Goal: Book appointment/travel/reservation

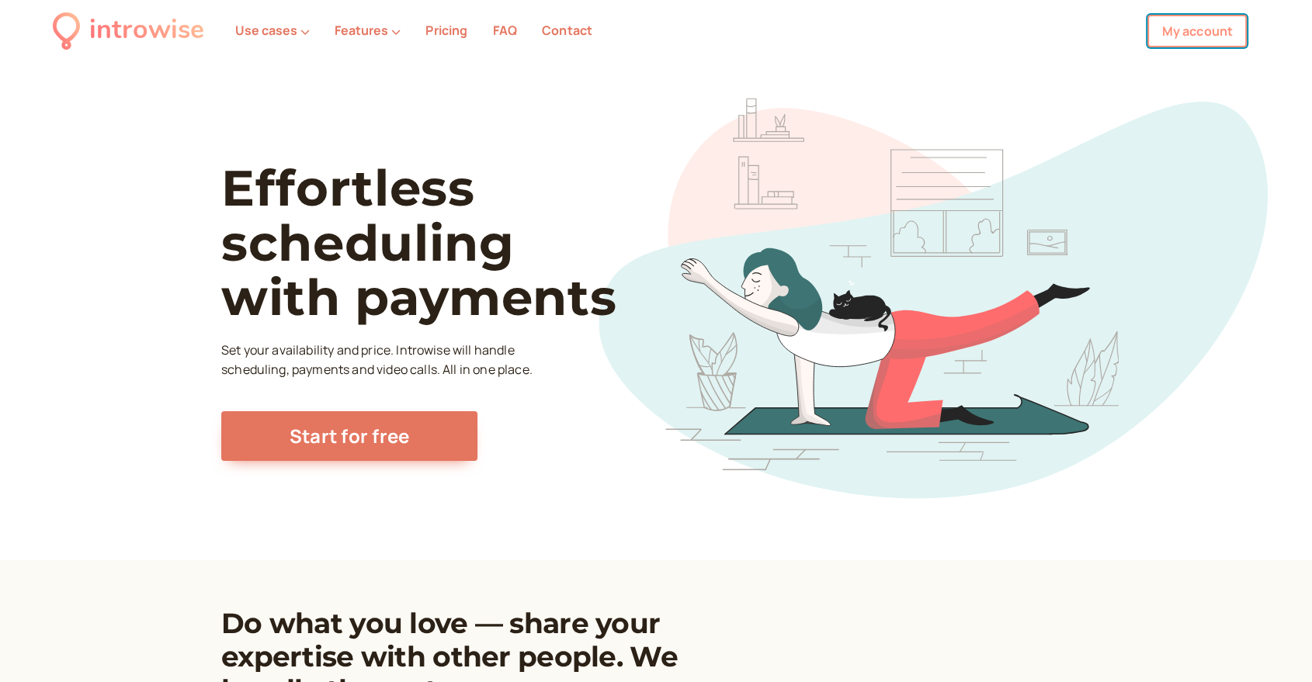
click at [1156, 15] on link "My account" at bounding box center [1197, 31] width 99 height 33
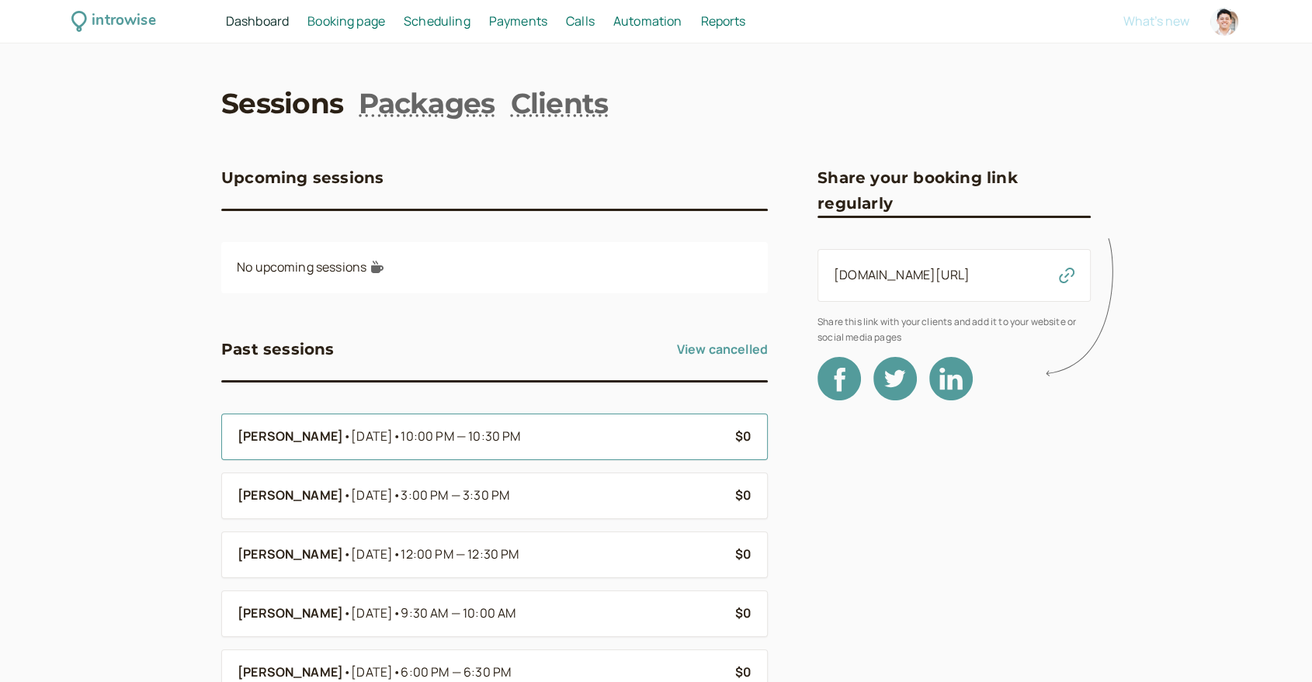
click at [421, 435] on span "10:00 PM — 10:30 PM" at bounding box center [461, 436] width 120 height 17
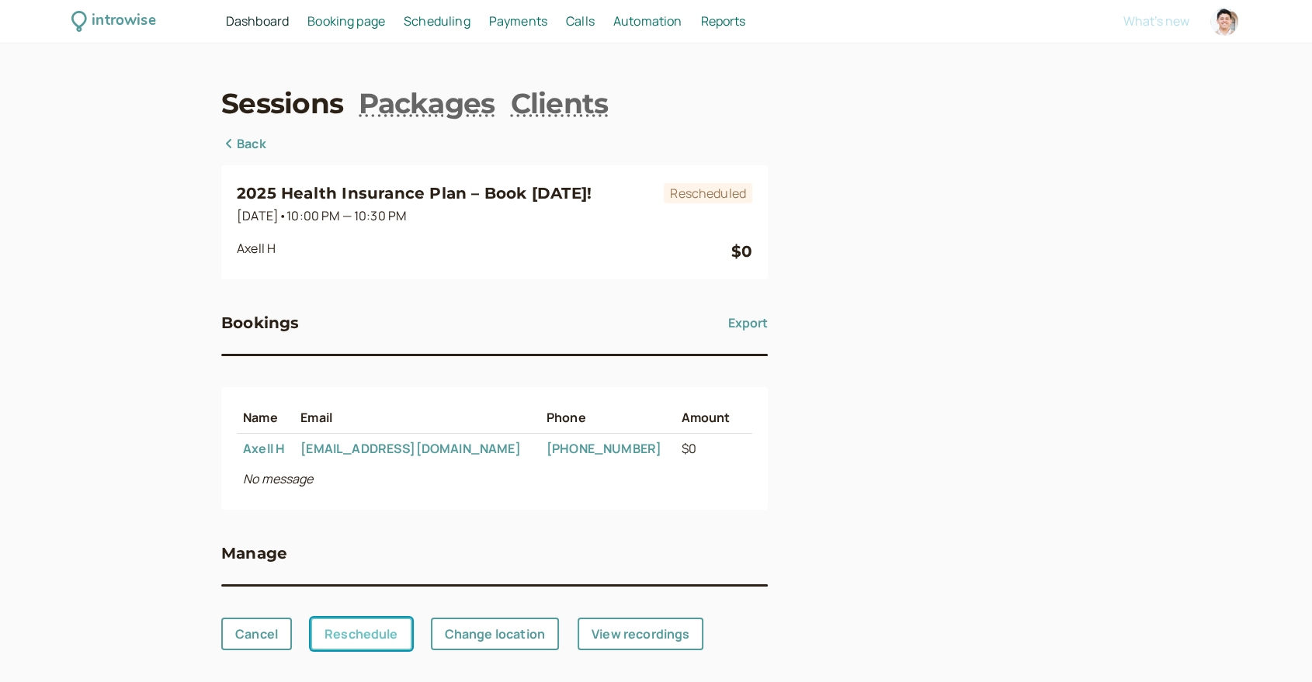
click at [339, 631] on link "Reschedule" at bounding box center [362, 634] width 102 height 33
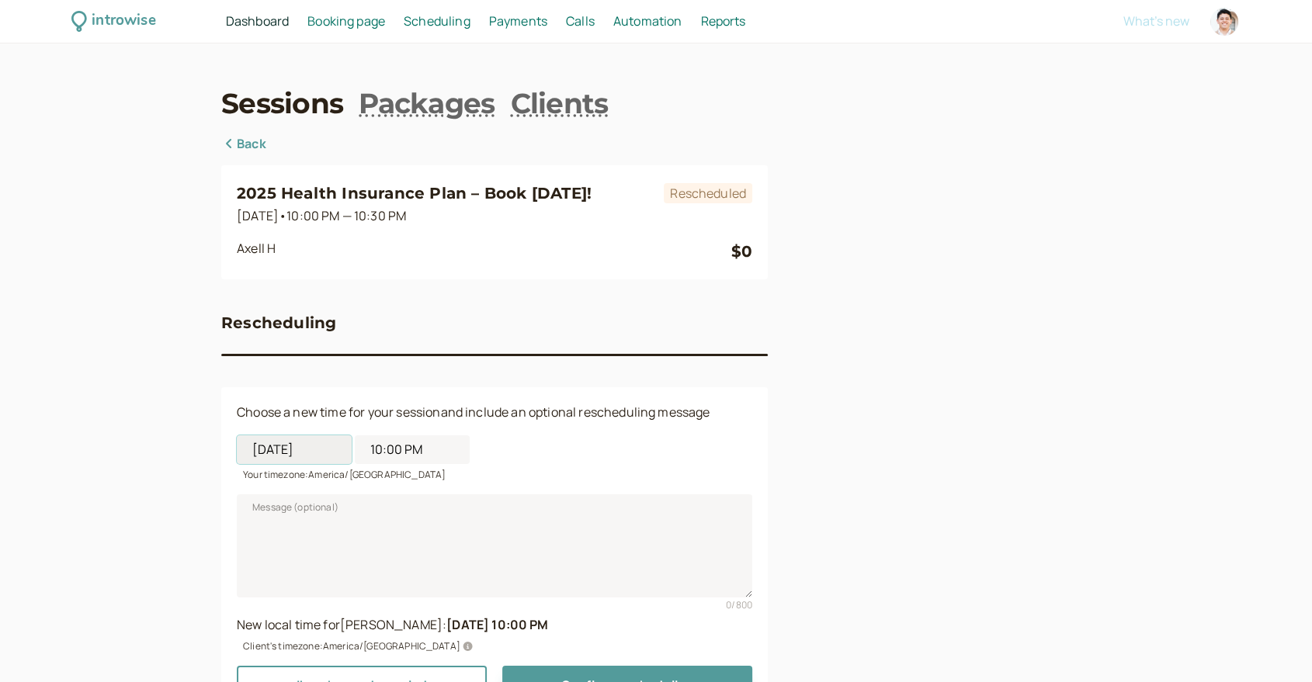
click at [300, 446] on input "[DATE]" at bounding box center [294, 450] width 115 height 29
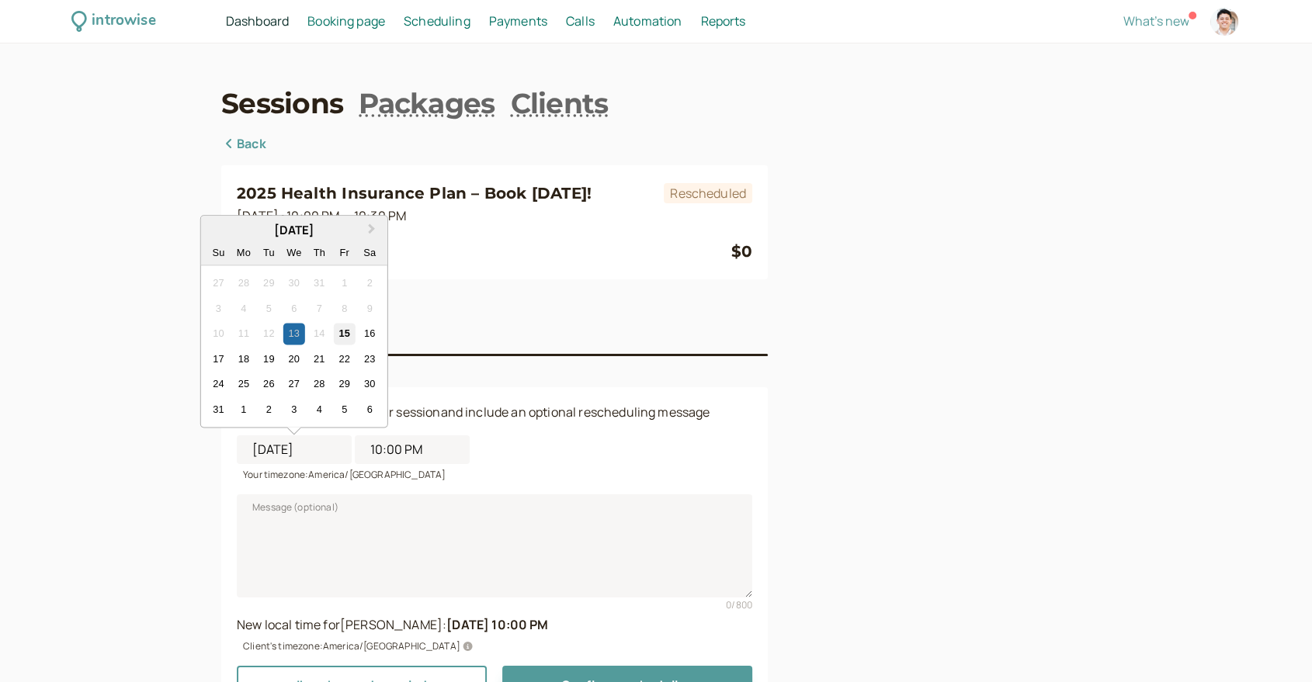
click at [340, 333] on div "15" at bounding box center [344, 334] width 21 height 21
type input "[DATE]"
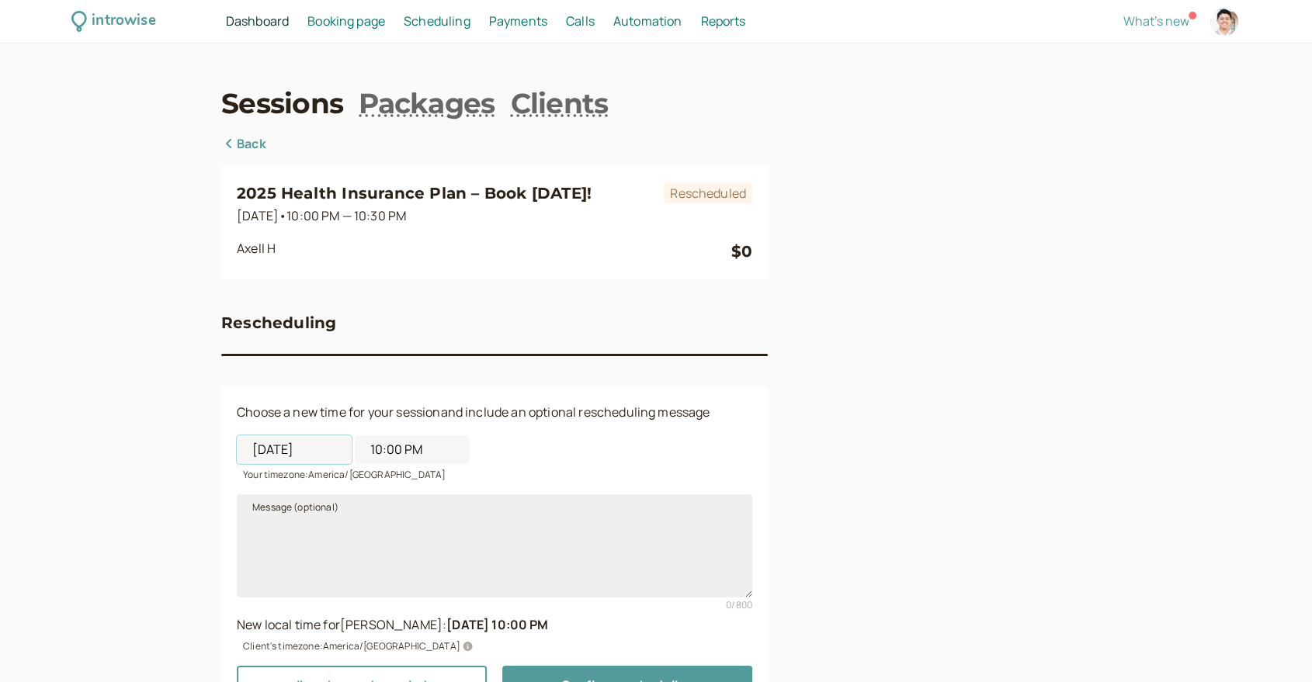
scroll to position [81, 0]
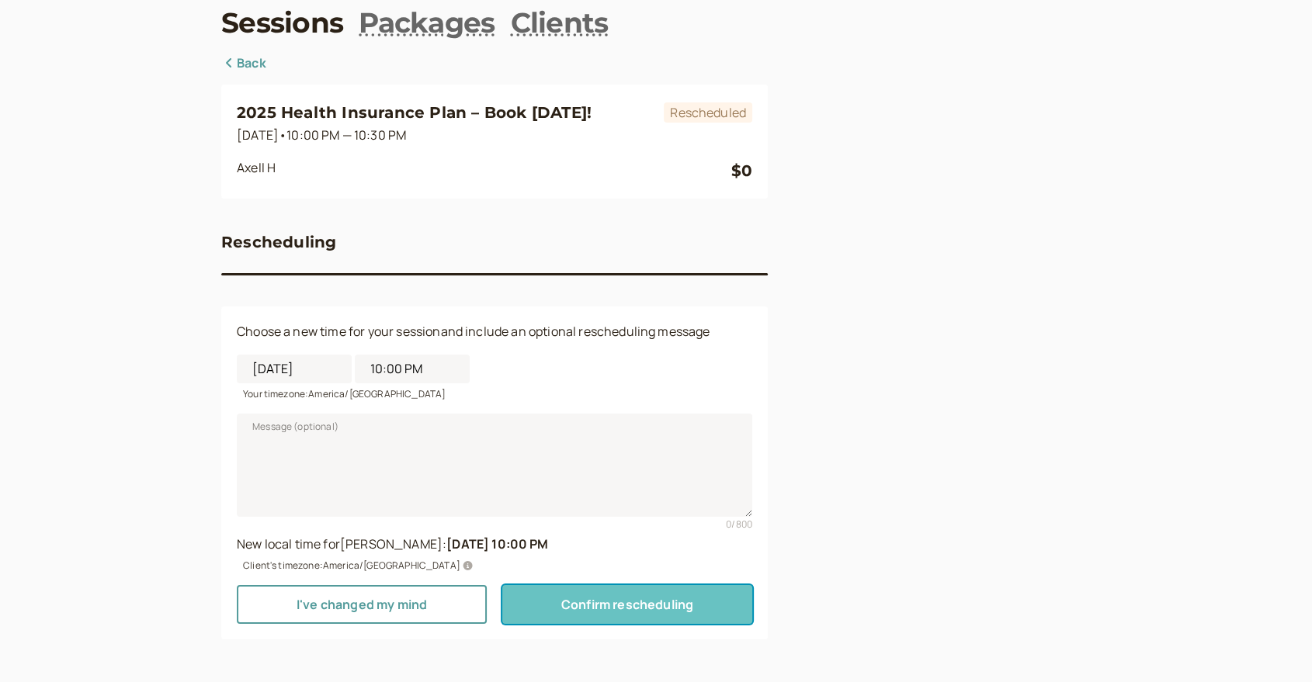
click at [624, 605] on span "Confirm rescheduling" at bounding box center [627, 604] width 132 height 17
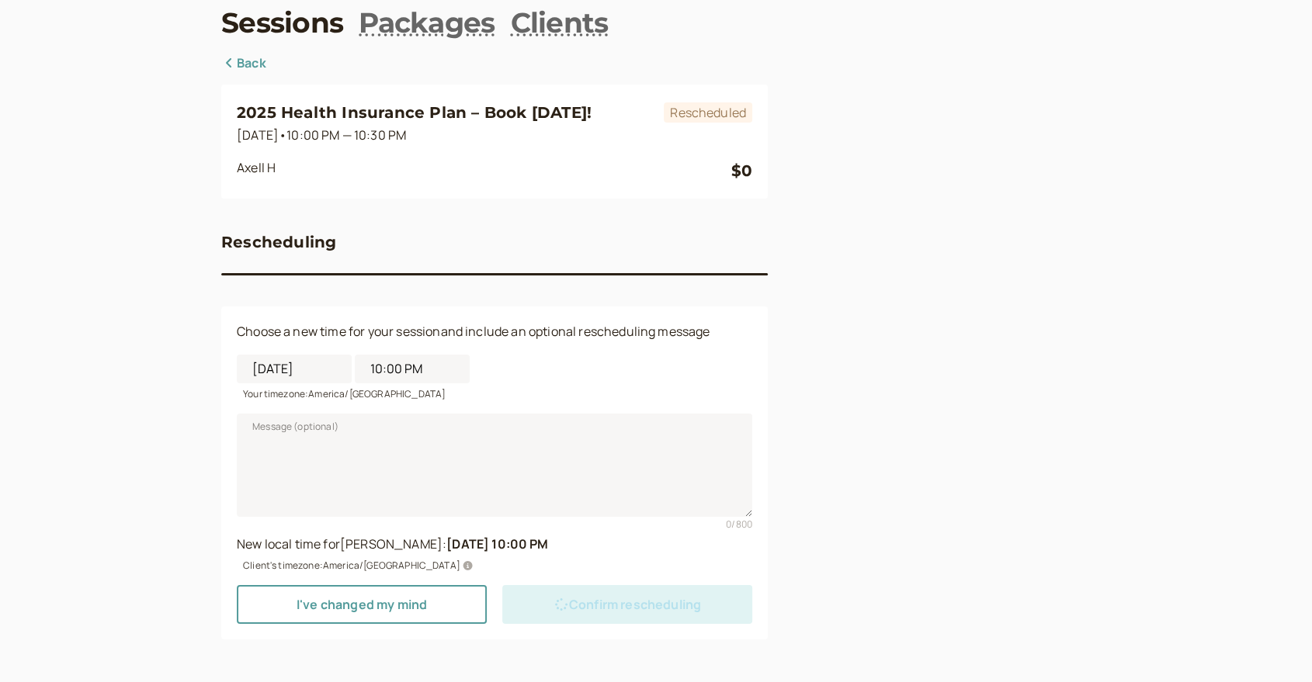
scroll to position [0, 0]
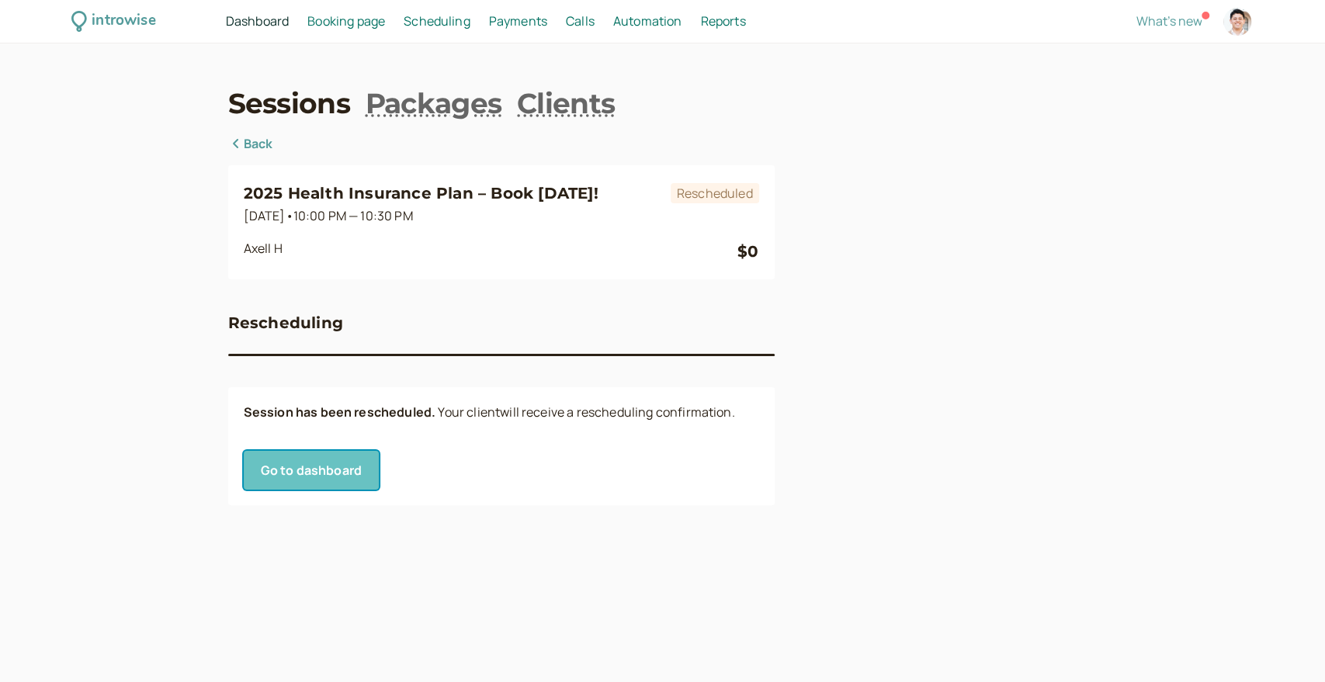
click at [297, 460] on link "Go to dashboard" at bounding box center [311, 470] width 135 height 39
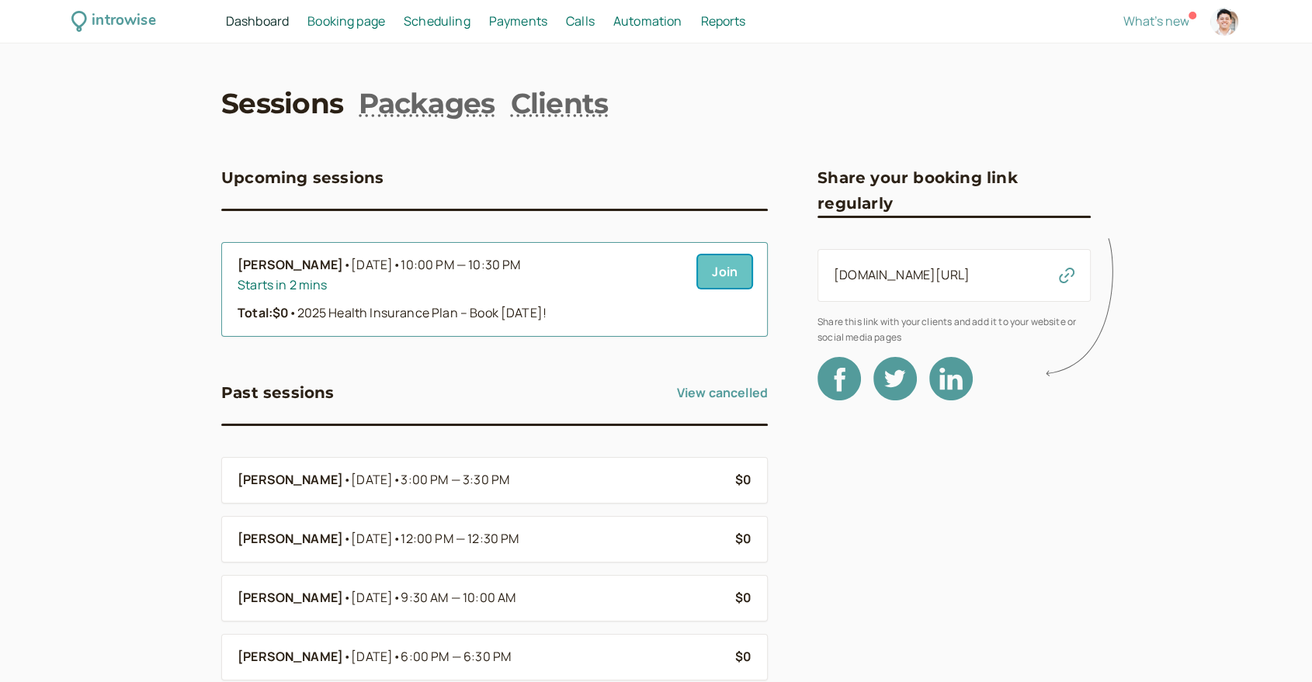
click at [723, 269] on link "Join" at bounding box center [725, 271] width 54 height 33
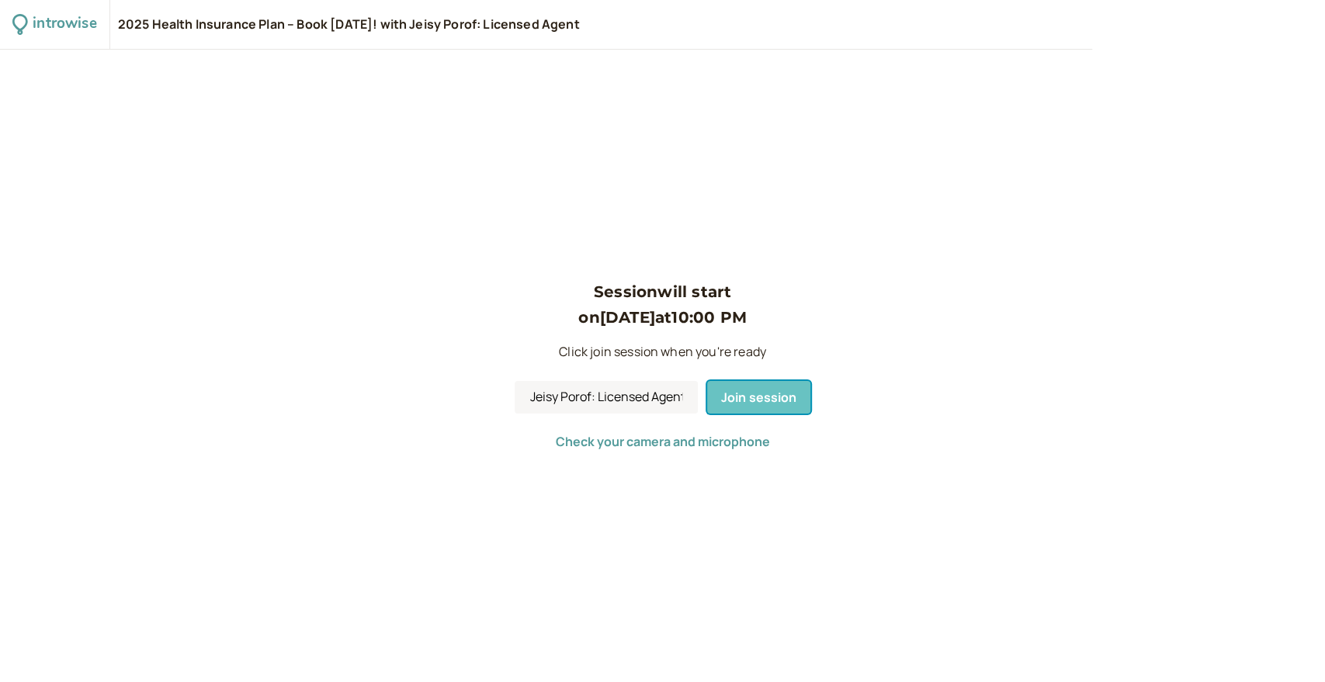
click at [748, 401] on span "Join session" at bounding box center [759, 397] width 76 height 17
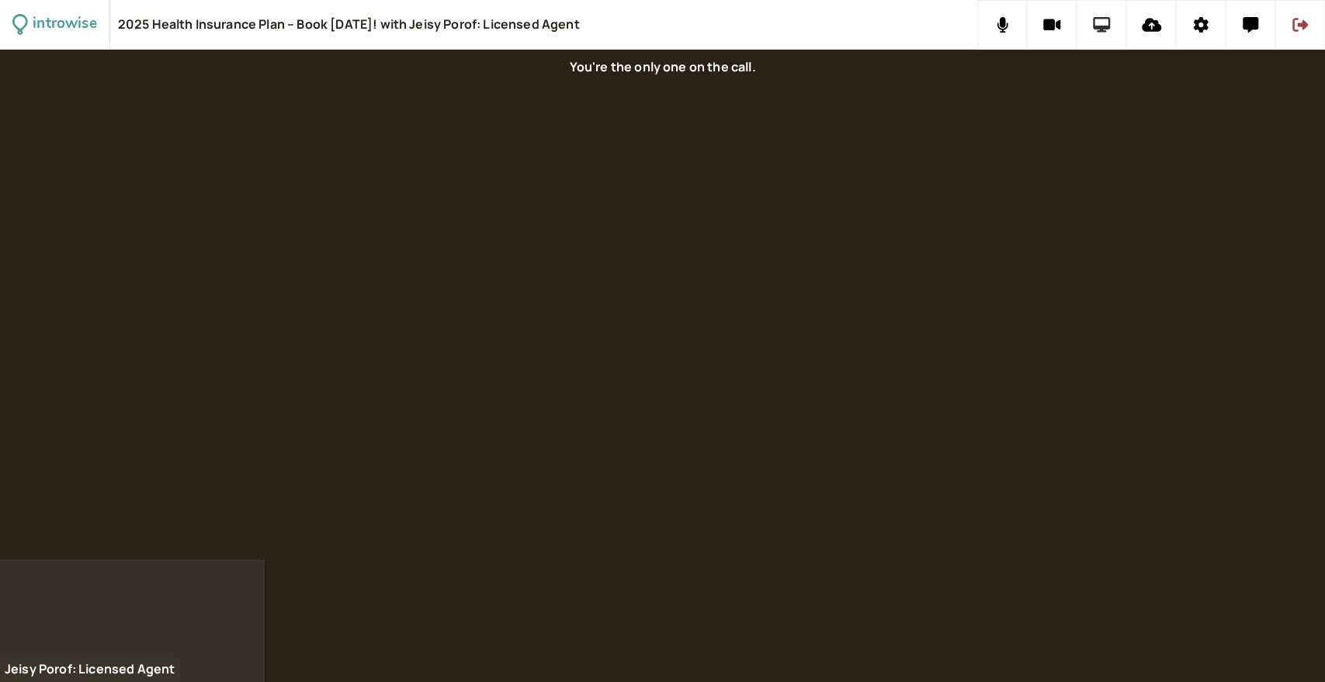
click at [1102, 26] on icon at bounding box center [1102, 25] width 18 height 16
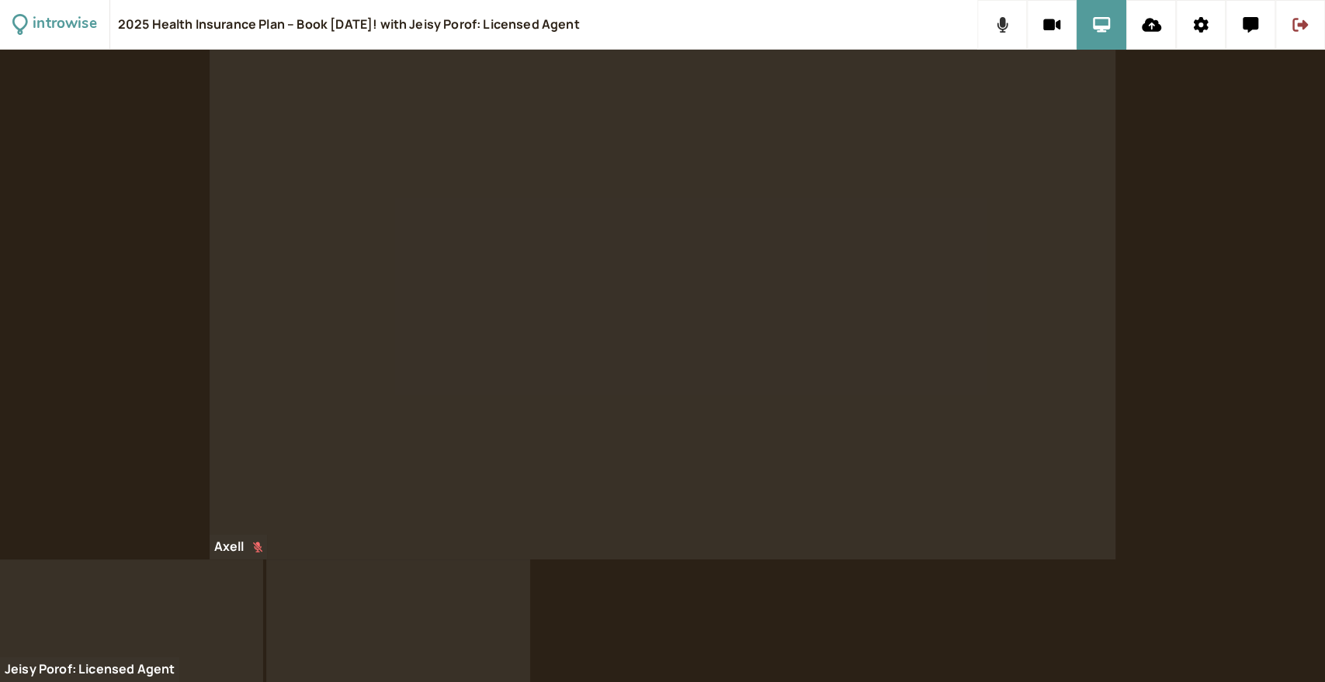
click at [1003, 22] on icon at bounding box center [1002, 25] width 11 height 16
click at [331, 26] on div "2025 Health Insurance Plan – Book Today! with Jeisy Porof: Licensed Agent" at bounding box center [349, 24] width 462 height 17
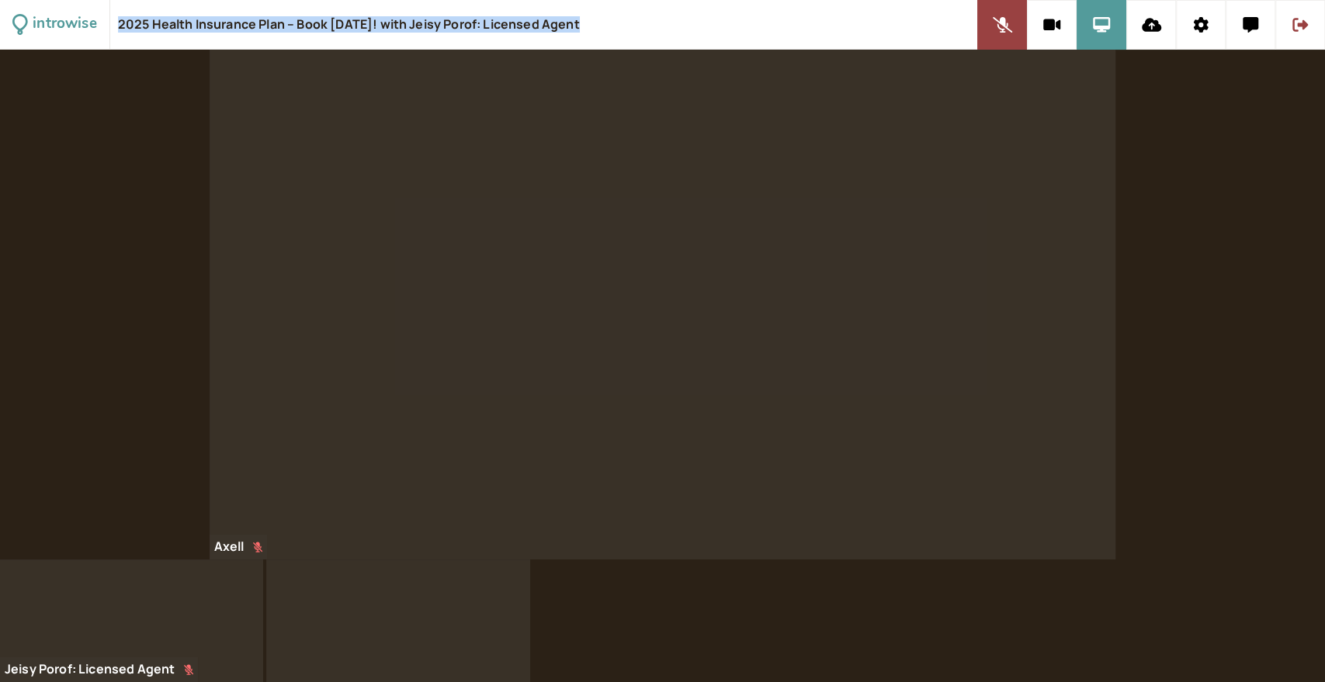
click at [331, 26] on div "2025 Health Insurance Plan – Book Today! with Jeisy Porof: Licensed Agent" at bounding box center [349, 24] width 462 height 17
click at [553, 26] on div "2025 Health Insurance Plan – Book Today! with Jeisy Porof: Licensed Agent" at bounding box center [349, 24] width 462 height 17
click at [565, 26] on div "2025 Health Insurance Plan – Book Today! with Jeisy Porof: Licensed Agent" at bounding box center [349, 24] width 462 height 17
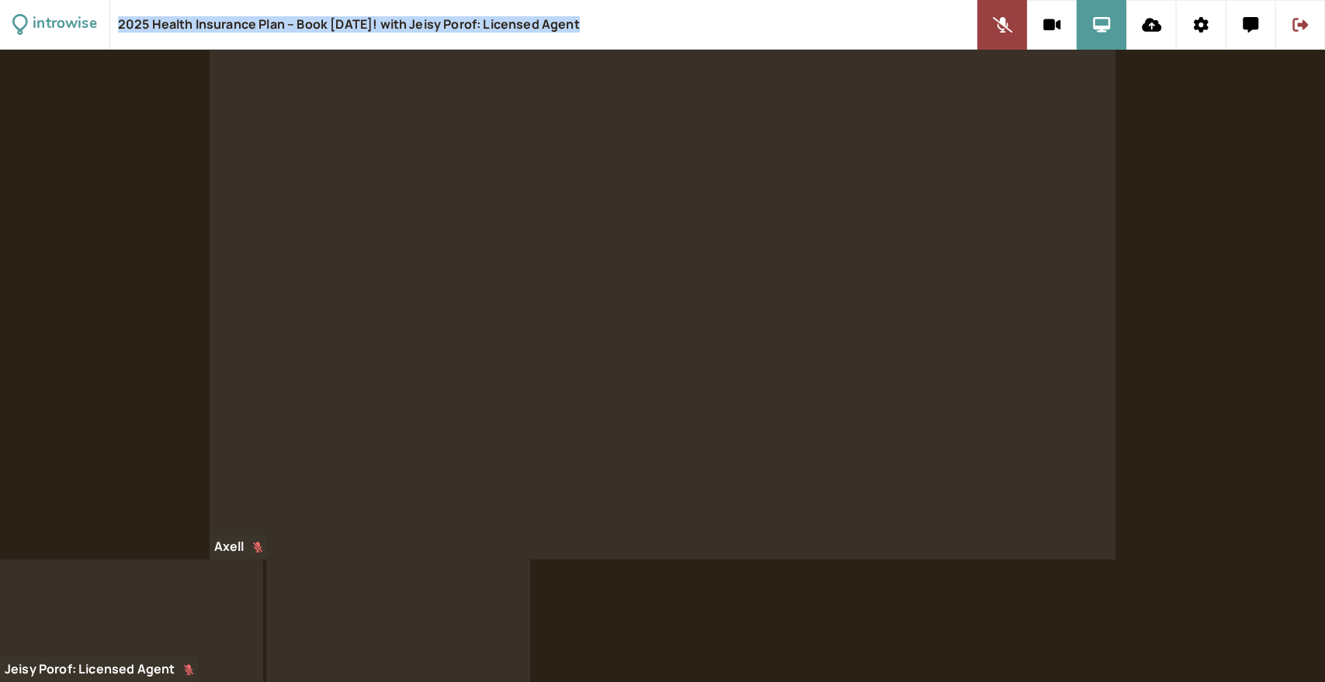
click at [603, 28] on div "2025 Health Insurance Plan – Book Today! with Jeisy Porof: Licensed Agent" at bounding box center [544, 24] width 852 height 49
click at [559, 26] on div "2025 Health Insurance Plan – Book Today! with Jeisy Porof: Licensed Agent" at bounding box center [349, 24] width 462 height 17
click at [457, 23] on div "2025 Health Insurance Plan – Book Today! with Jeisy Porof: Licensed Agent" at bounding box center [349, 24] width 462 height 17
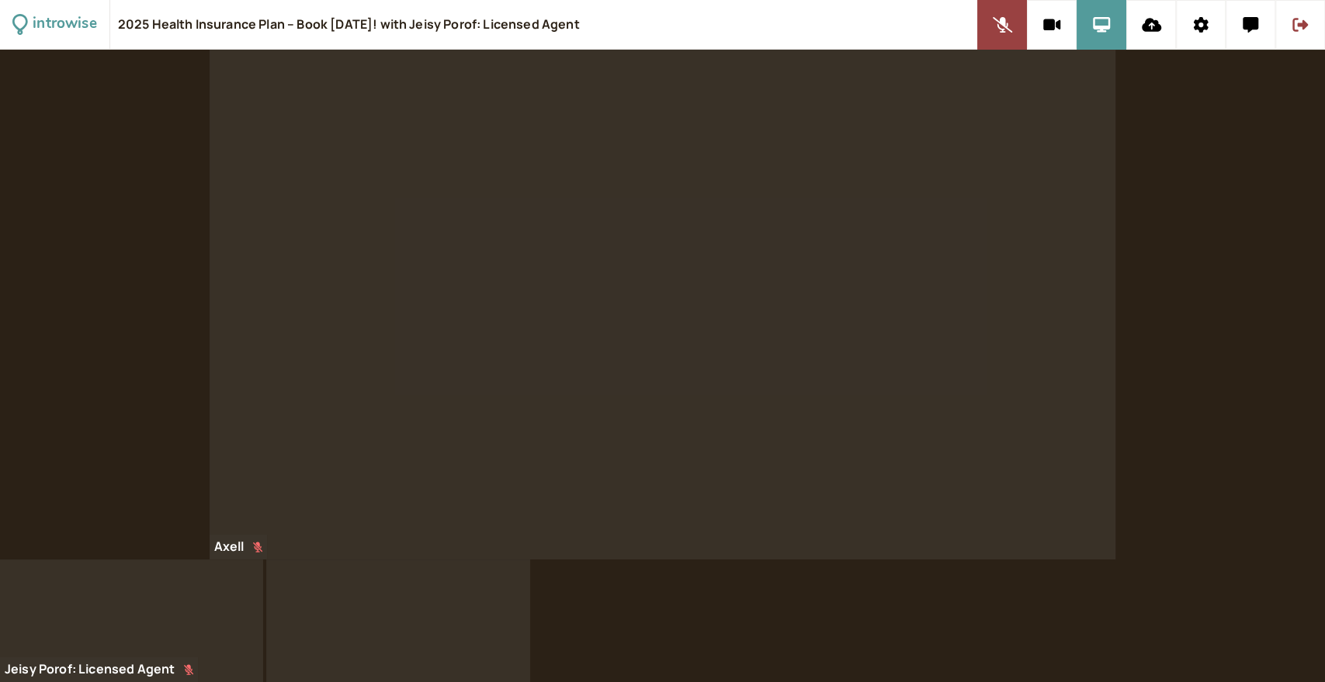
click at [436, 23] on div "2025 Health Insurance Plan – Book Today! with Jeisy Porof: Licensed Agent" at bounding box center [349, 24] width 462 height 17
click at [444, 26] on div "2025 Health Insurance Plan – Book Today! with Jeisy Porof: Licensed Agent" at bounding box center [349, 24] width 462 height 17
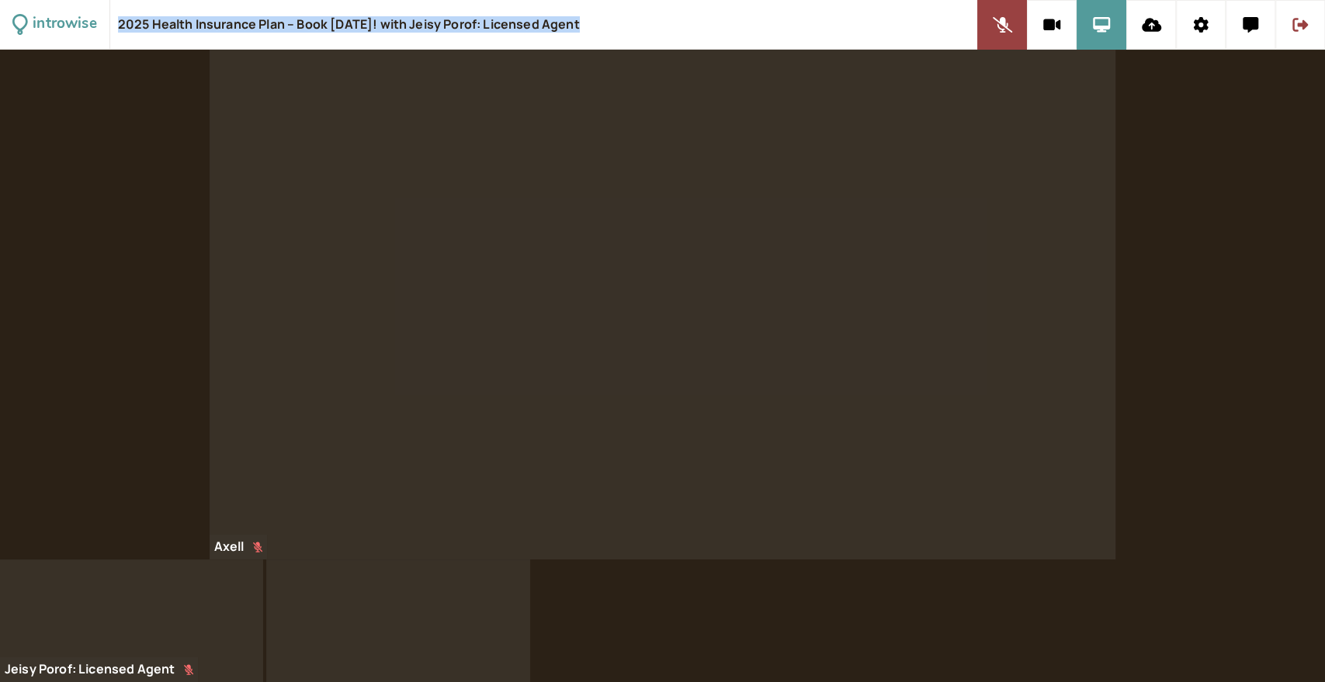
click at [444, 26] on div "2025 Health Insurance Plan – Book Today! with Jeisy Porof: Licensed Agent" at bounding box center [349, 24] width 462 height 17
click at [1112, 27] on button at bounding box center [1102, 25] width 50 height 50
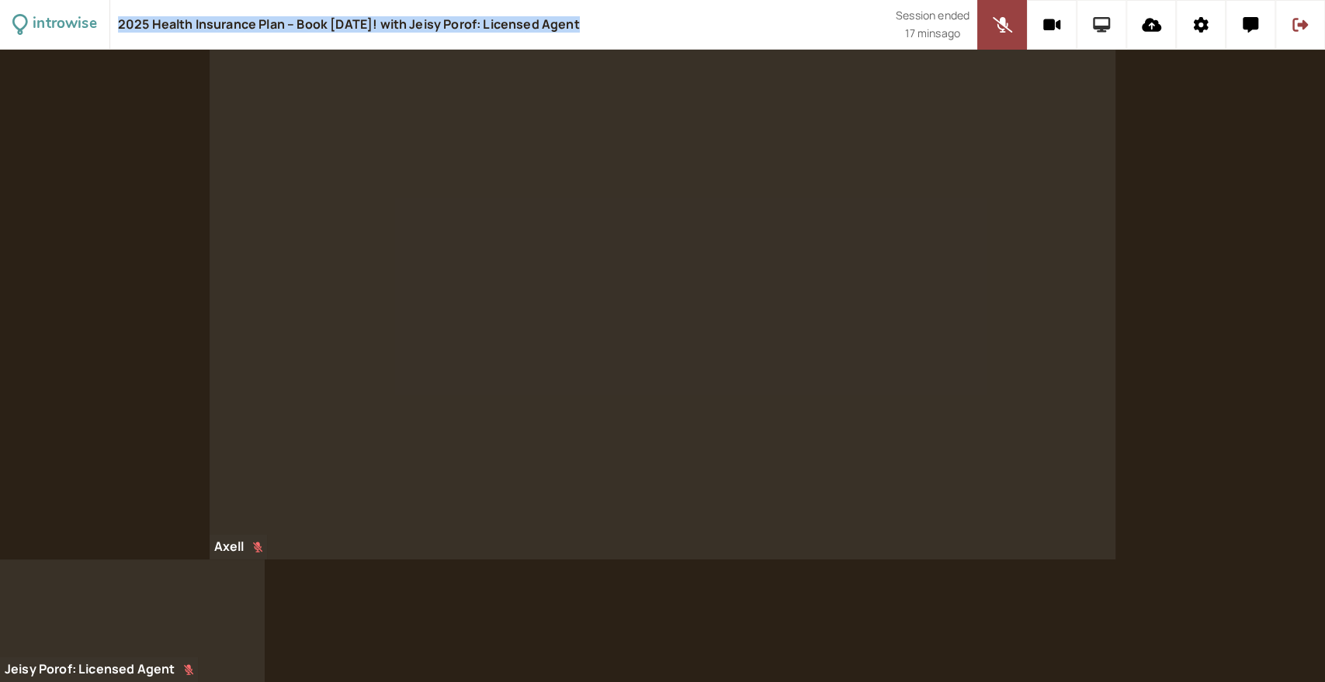
click at [1099, 31] on icon at bounding box center [1102, 25] width 18 height 16
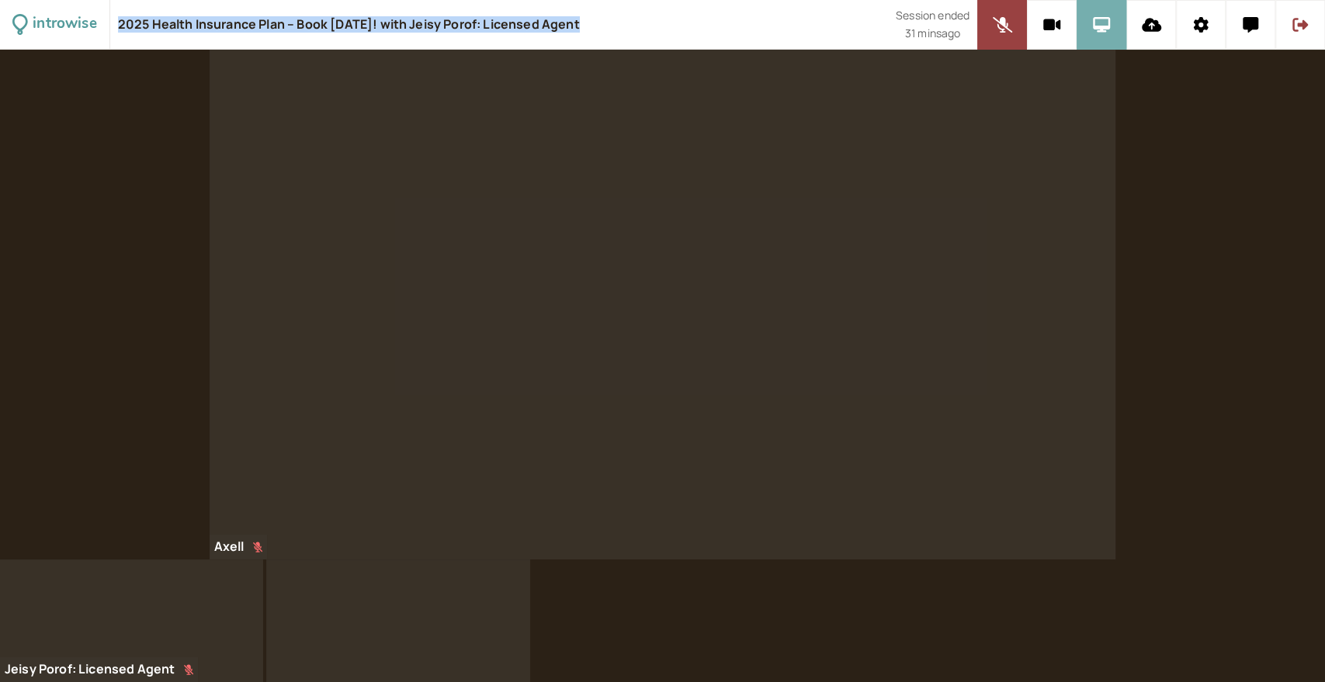
click at [1102, 32] on icon at bounding box center [1102, 25] width 18 height 16
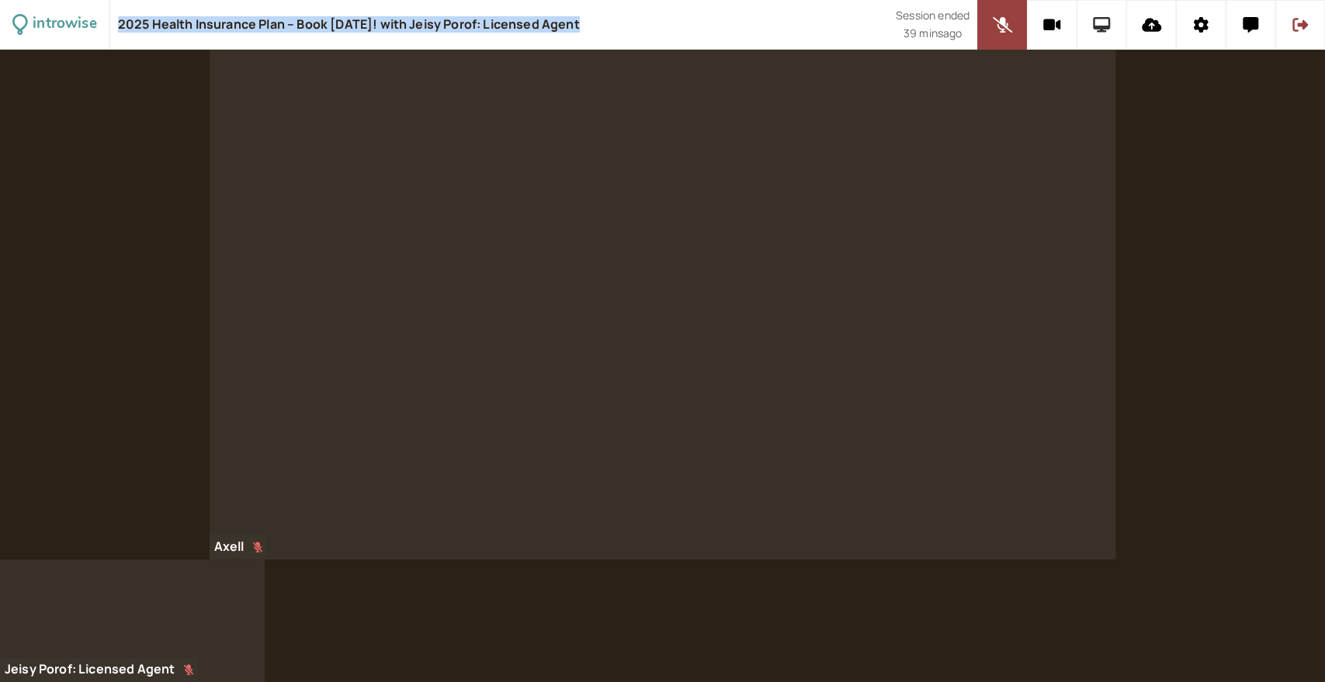
click at [1101, 25] on icon at bounding box center [1102, 25] width 18 height 16
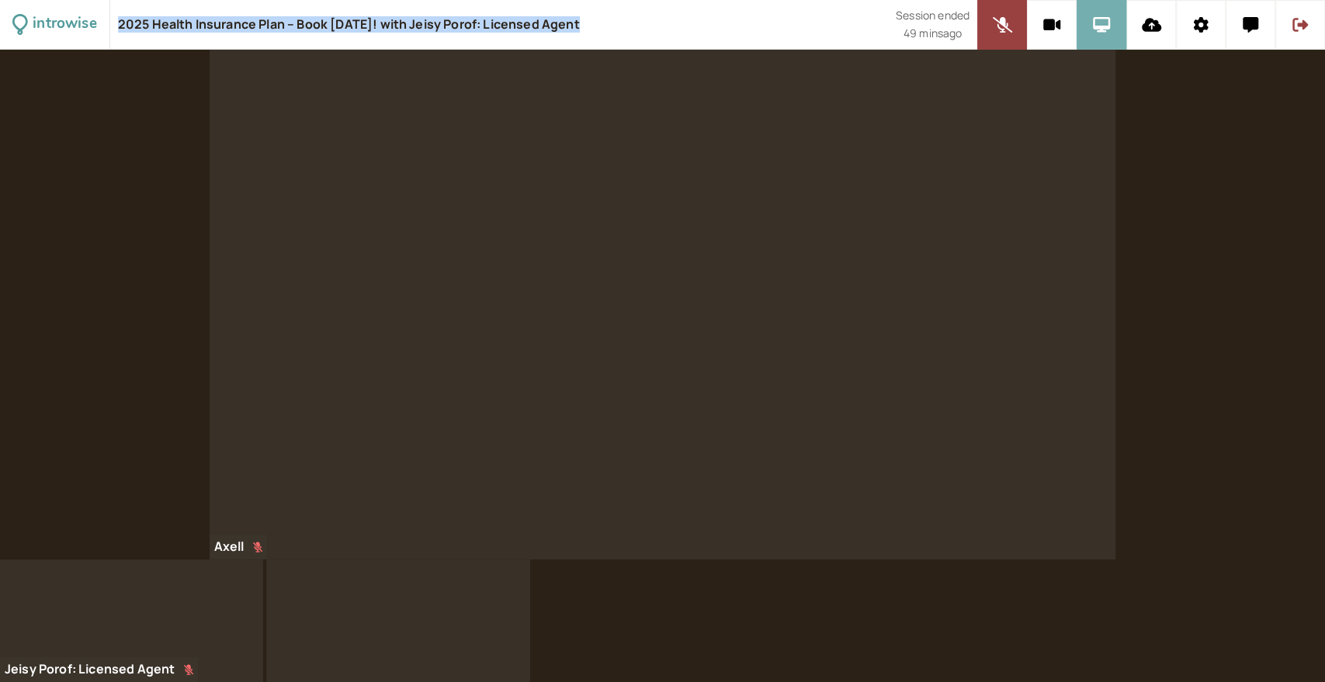
click at [1106, 17] on icon at bounding box center [1102, 25] width 18 height 16
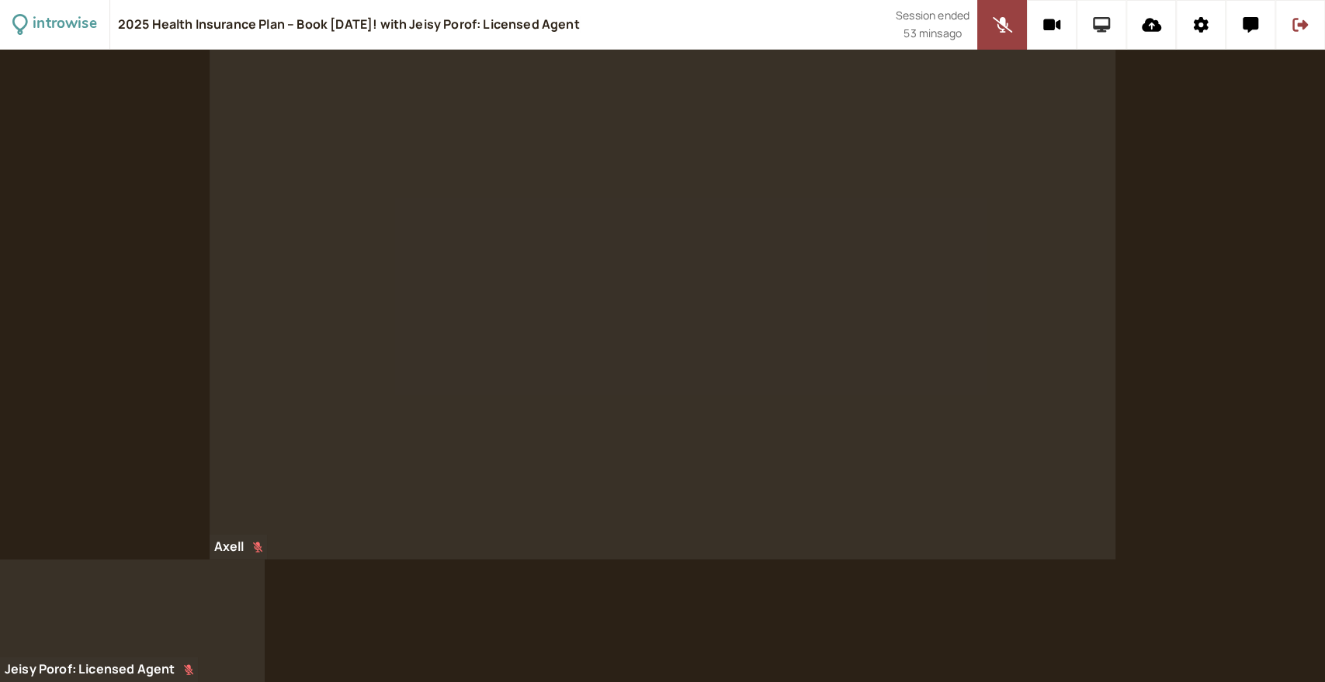
drag, startPoint x: 1324, startPoint y: 398, endPoint x: 1102, endPoint y: 23, distance: 435.4
click at [1102, 23] on div "introwise 2025 Health Insurance Plan – Book Today! with Jeisy Porof: Licensed A…" at bounding box center [662, 341] width 1325 height 682
click at [1097, 28] on icon at bounding box center [1102, 25] width 18 height 16
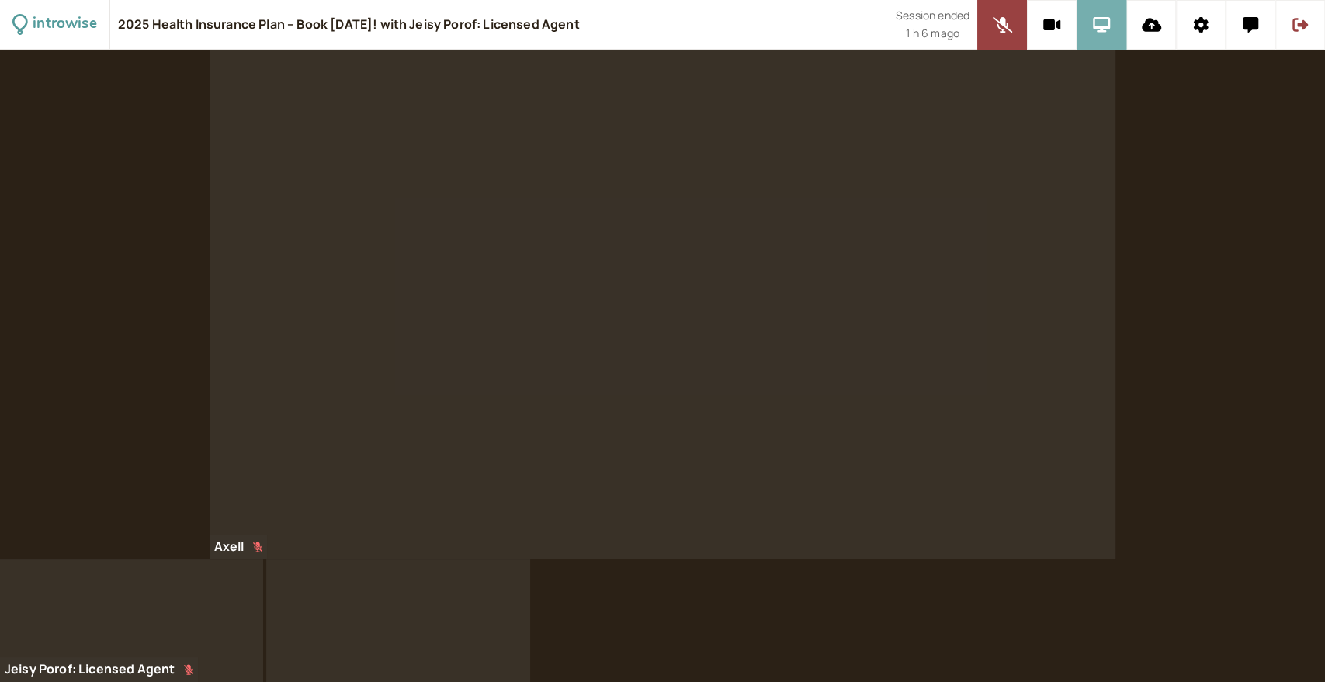
click at [1089, 23] on button at bounding box center [1102, 25] width 50 height 50
